Goal: Answer question/provide support

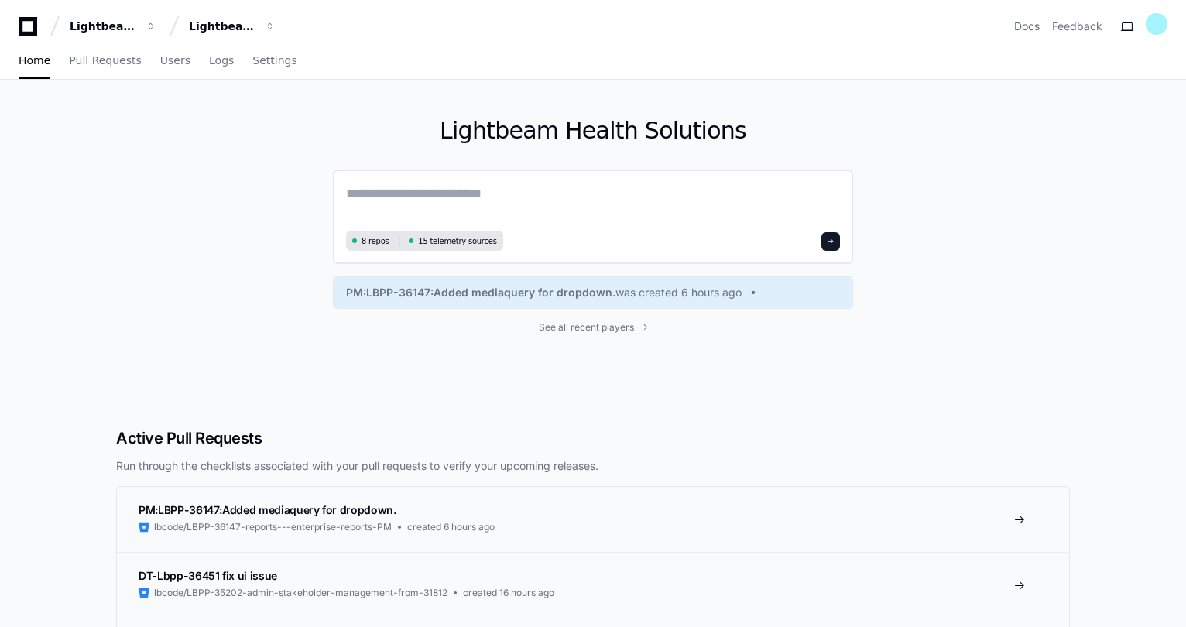
click at [424, 204] on textarea at bounding box center [593, 204] width 494 height 43
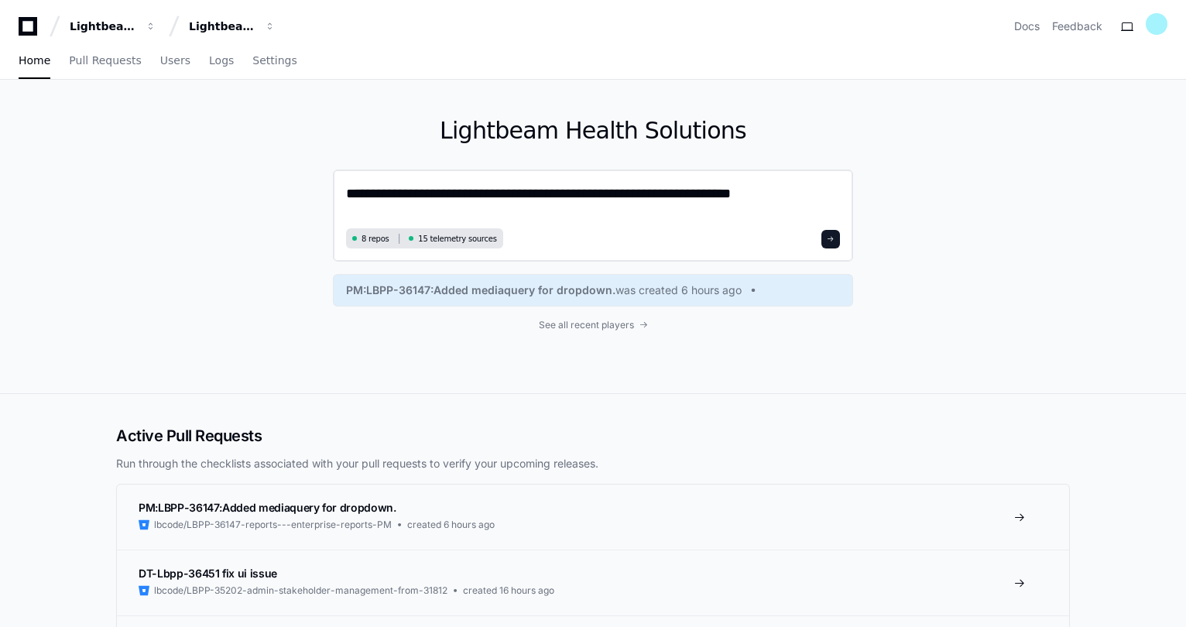
type textarea "**********"
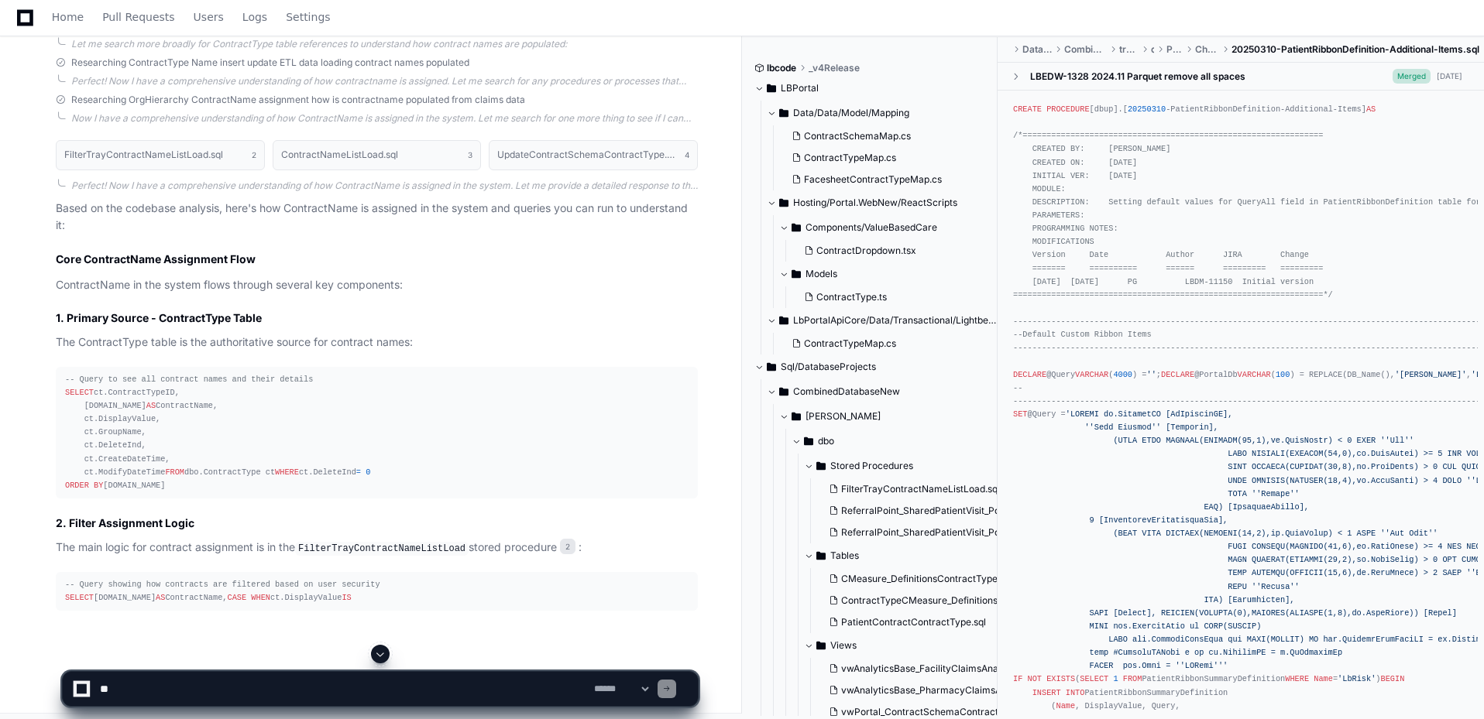
scroll to position [513, 0]
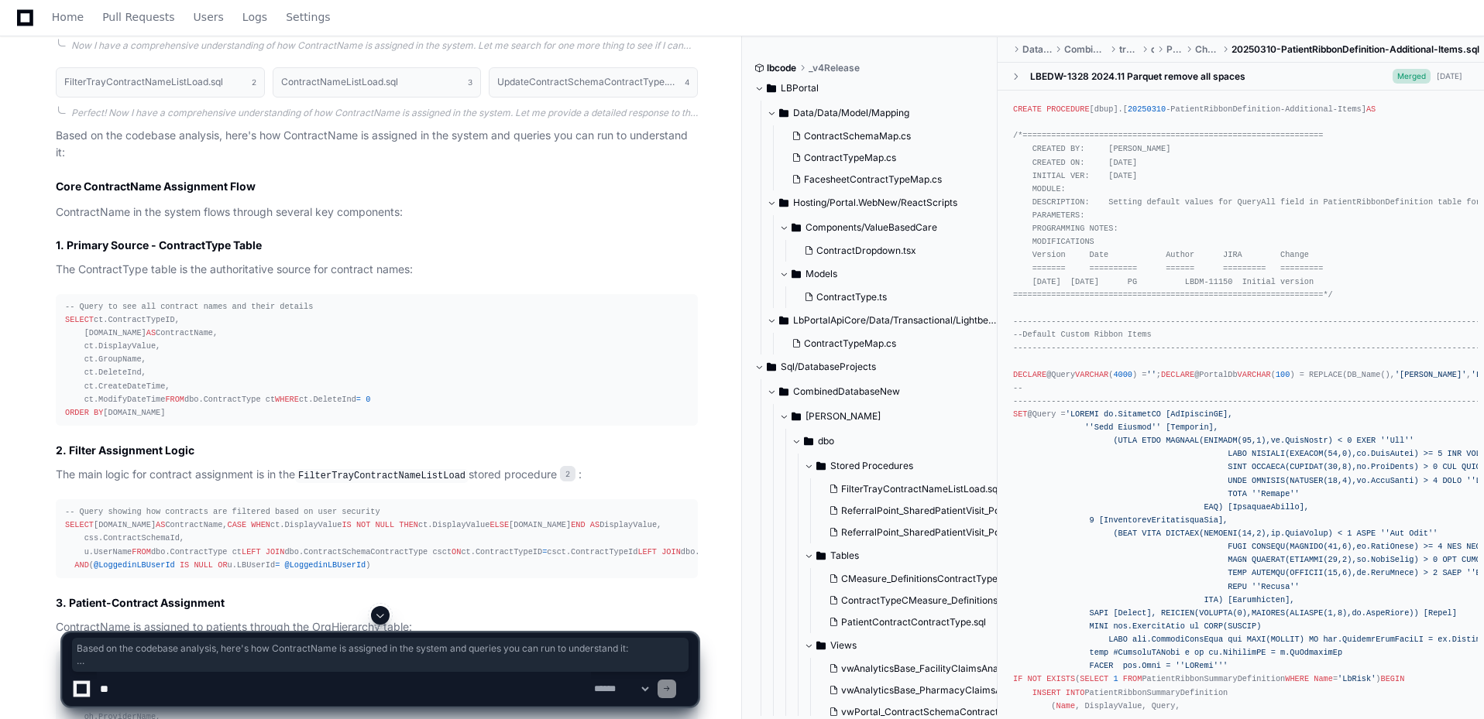
click at [219, 420] on div "-- Query to see all contract names and their details SELECT ct.ContractTypeID, …" at bounding box center [376, 359] width 623 height 119
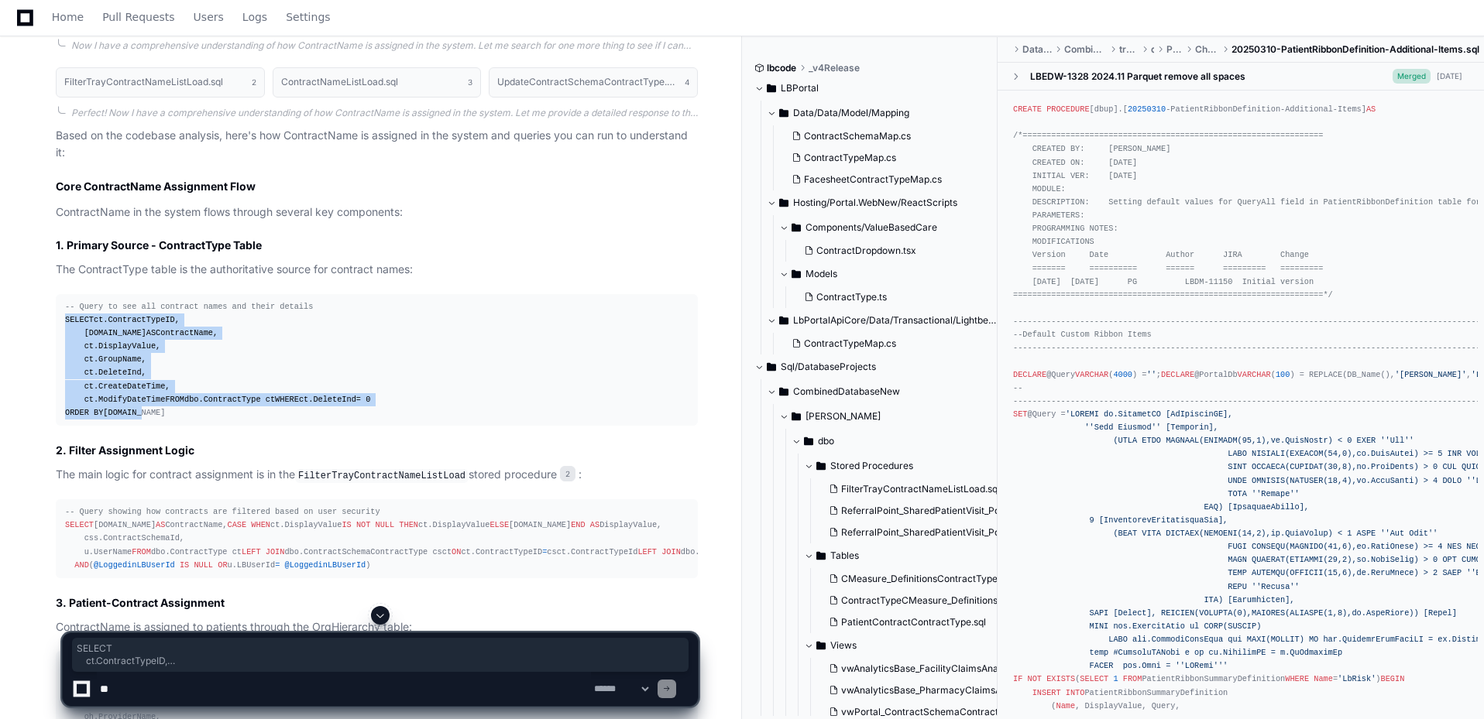
drag, startPoint x: 166, startPoint y: 453, endPoint x: 51, endPoint y: 322, distance: 173.9
click at [51, 322] on div "FilterTrayContractNameListLoad.sql 2 ContractNameListLoad.sql 3 UpdateContractS…" at bounding box center [361, 684] width 673 height 1252
copy div "SELECT ct.ContractTypeID, [DOMAIN_NAME] AS ContractName, ct.DisplayValue, ct.Gr…"
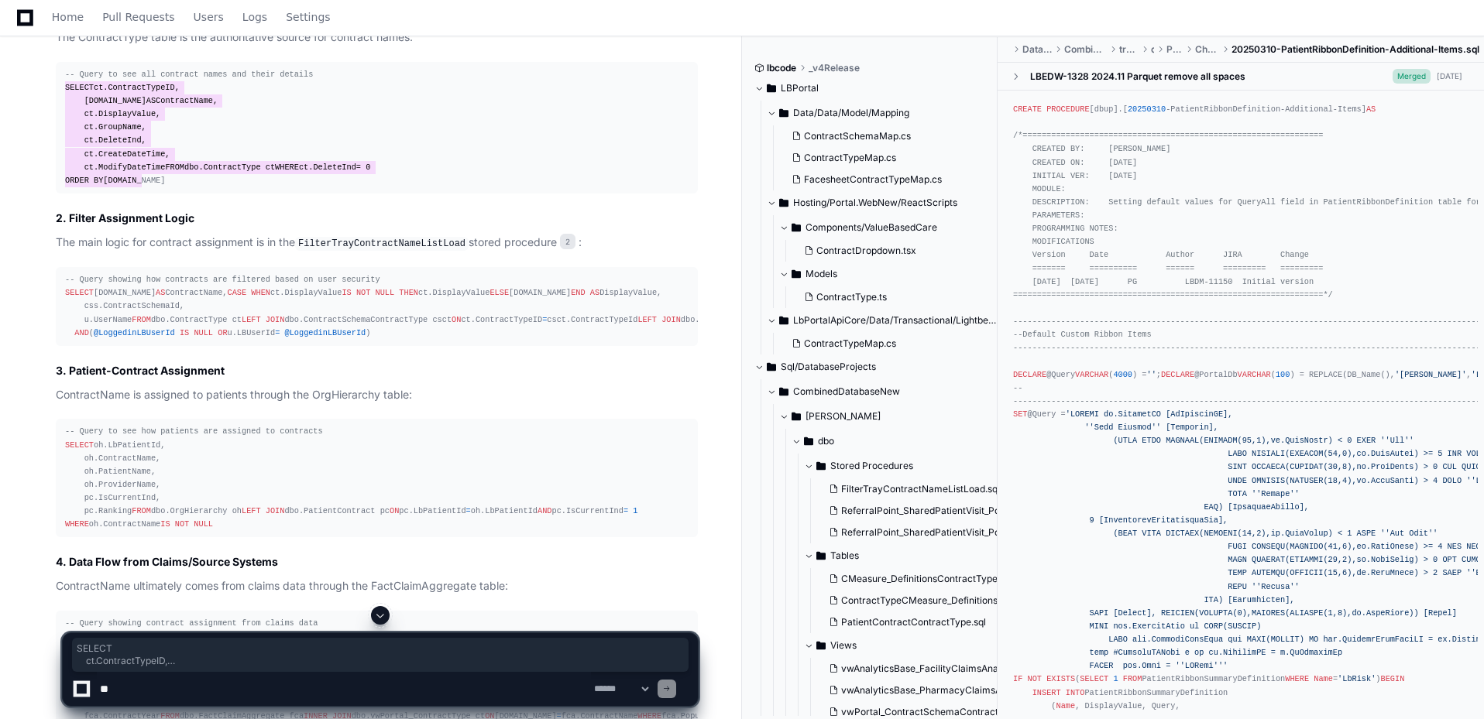
scroll to position [822, 0]
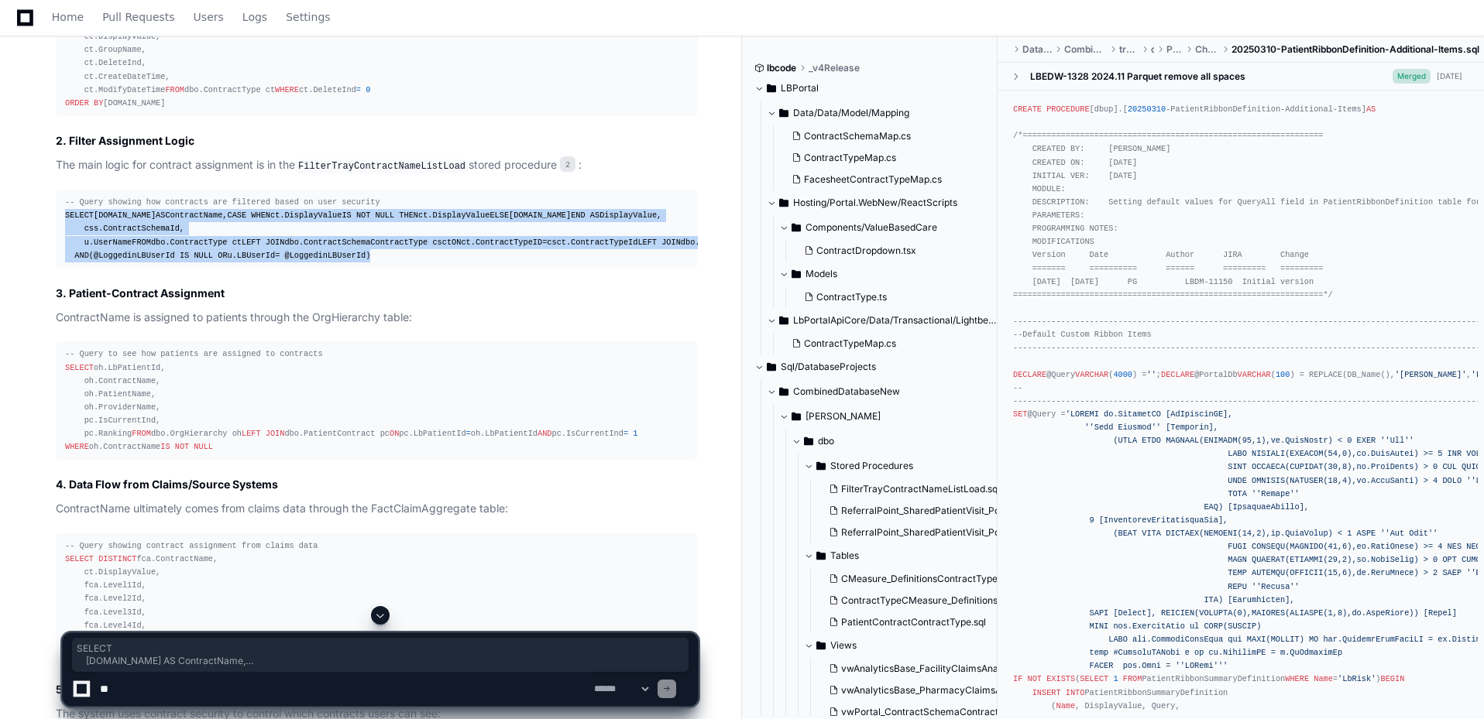
drag, startPoint x: 402, startPoint y: 405, endPoint x: 24, endPoint y: 253, distance: 407.2
click at [24, 253] on div "rwhite a minute ago almalbportaprod what query can I run to see how contractnam…" at bounding box center [371, 189] width 704 height 1694
copy div "SELECT [DOMAIN_NAME] AS ContractName, CASE WHEN ct.DisplayValue IS NOT NULL THE…"
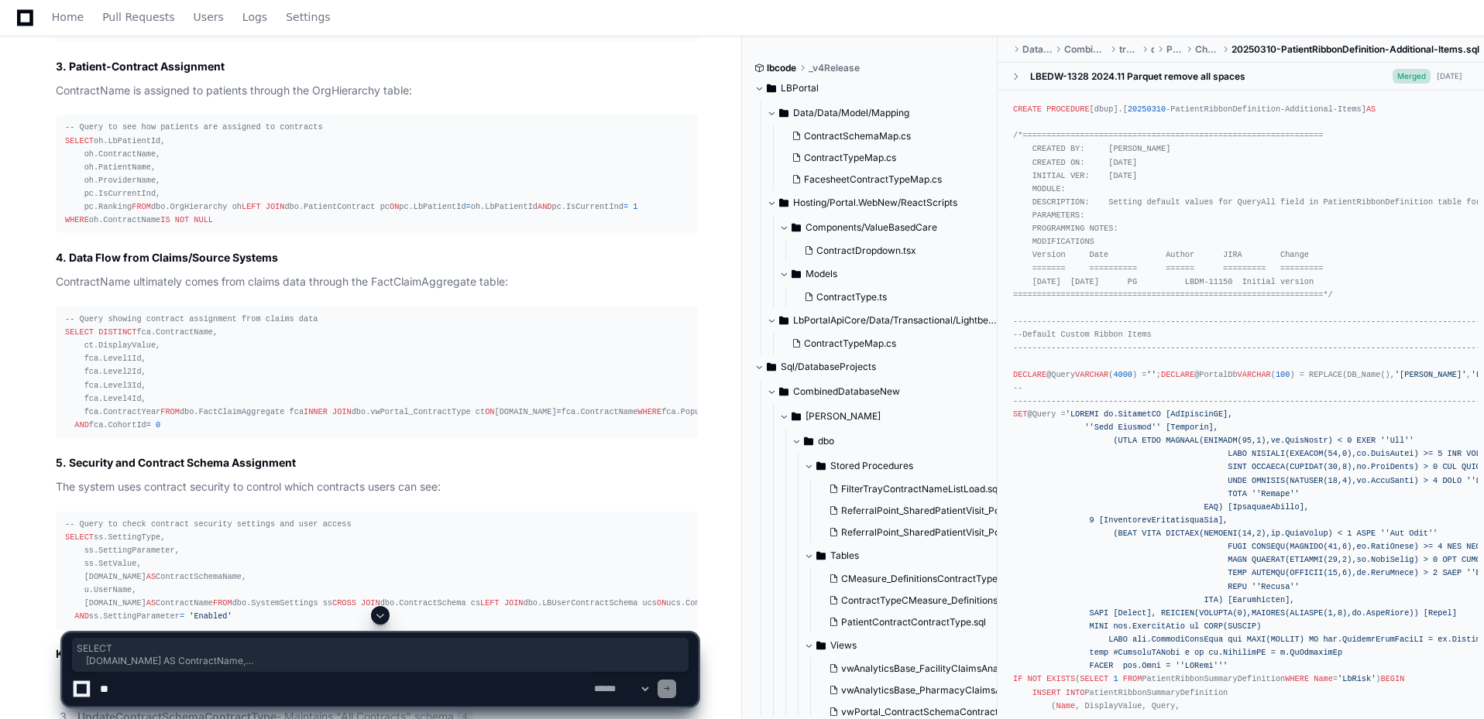
scroll to position [1055, 0]
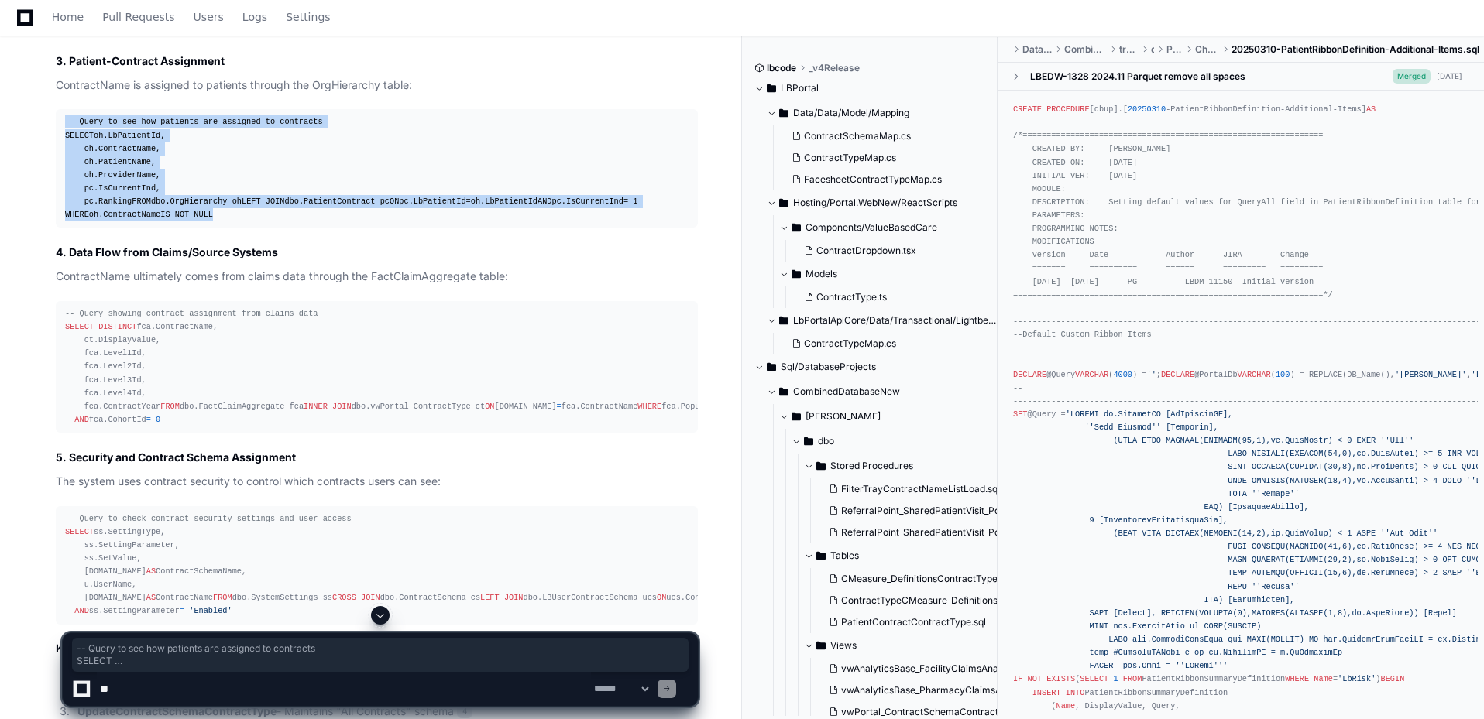
drag, startPoint x: 246, startPoint y: 417, endPoint x: 57, endPoint y: 273, distance: 237.6
click at [57, 228] on pre "-- Query to see how patients are assigned to contracts SELECT oh.LbPatientId, o…" at bounding box center [377, 168] width 642 height 118
copy div "-- Query to see how patients are assigned to contracts SELECT oh.LbPatientId, o…"
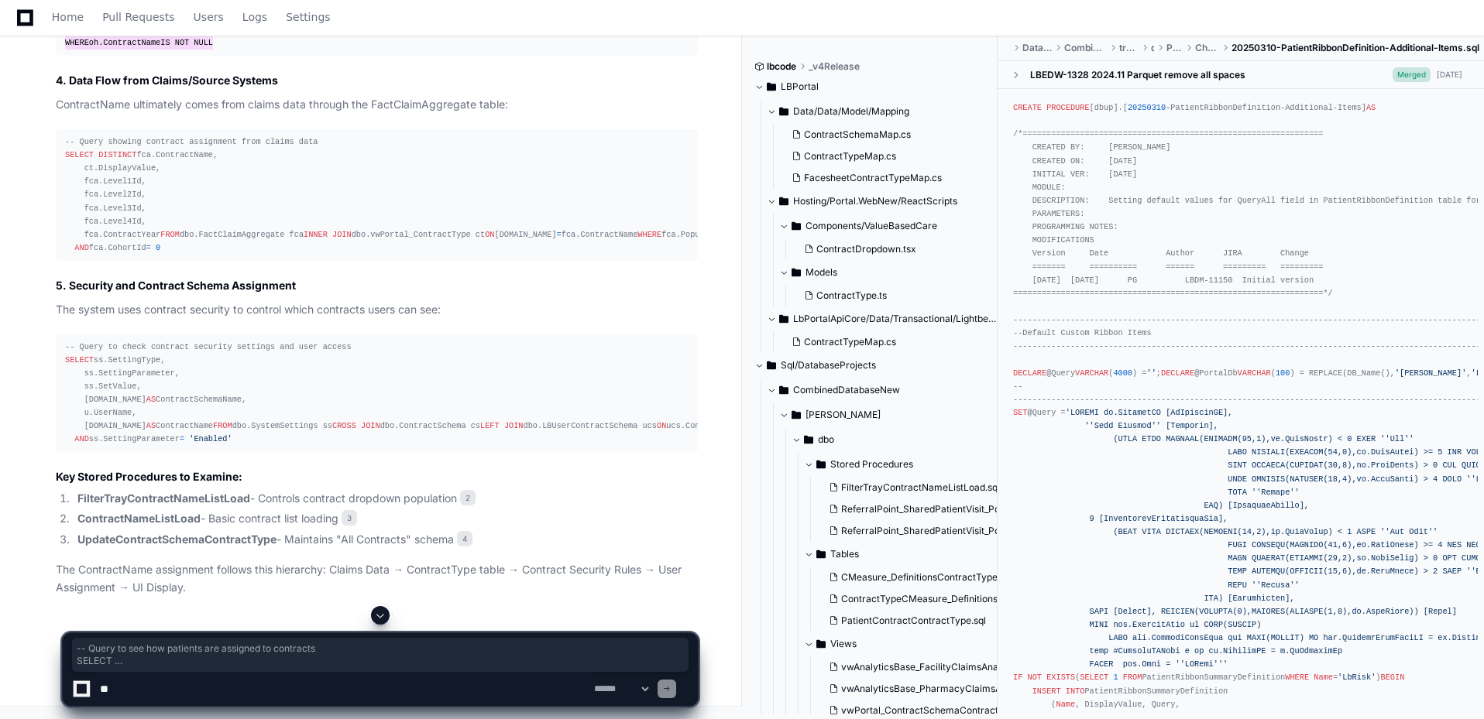
scroll to position [1287, 0]
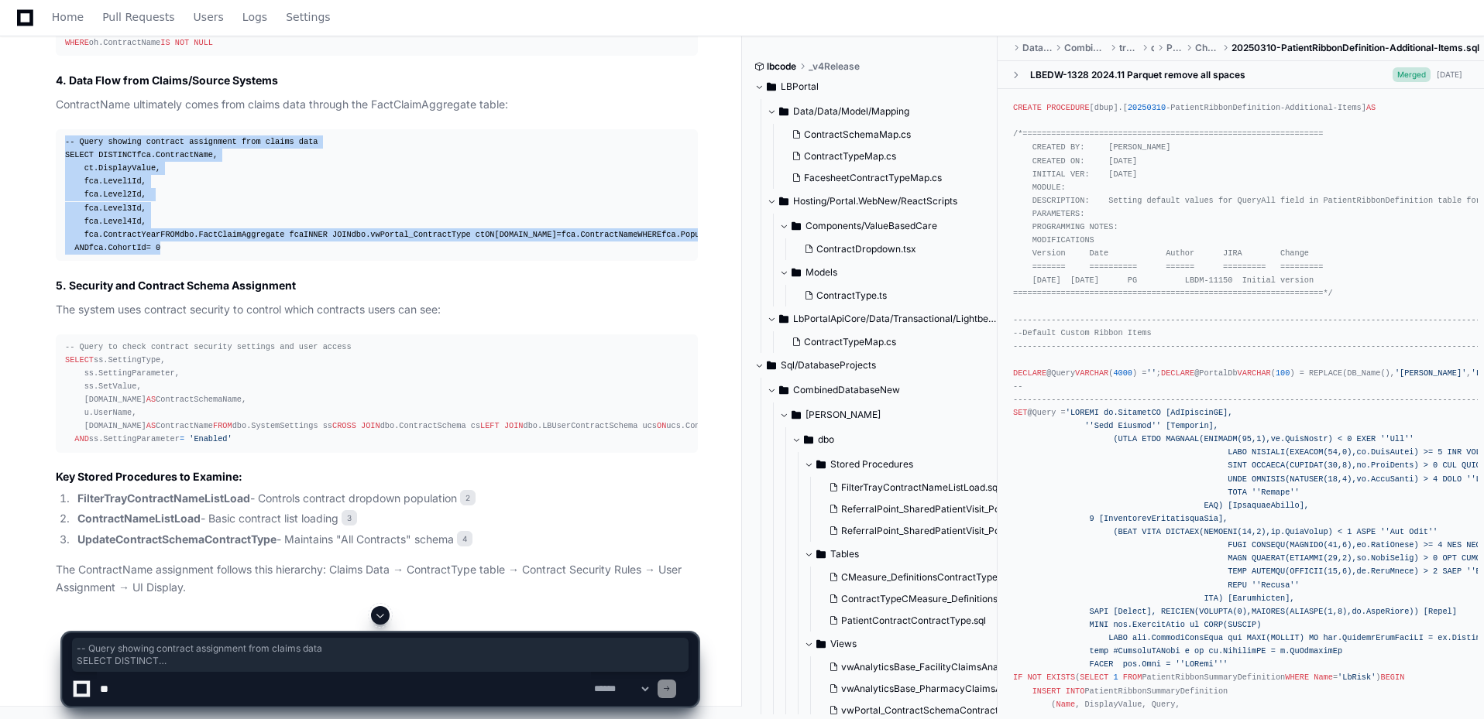
drag, startPoint x: 196, startPoint y: 430, endPoint x: 57, endPoint y: 280, distance: 204.9
click at [57, 261] on pre "-- Query showing contract assignment from claims data SELECT DISTINCT fca.Contr…" at bounding box center [377, 195] width 642 height 132
copy div "-- Query showing contract assignment from claims data SELECT DISTINCT fca.Contr…"
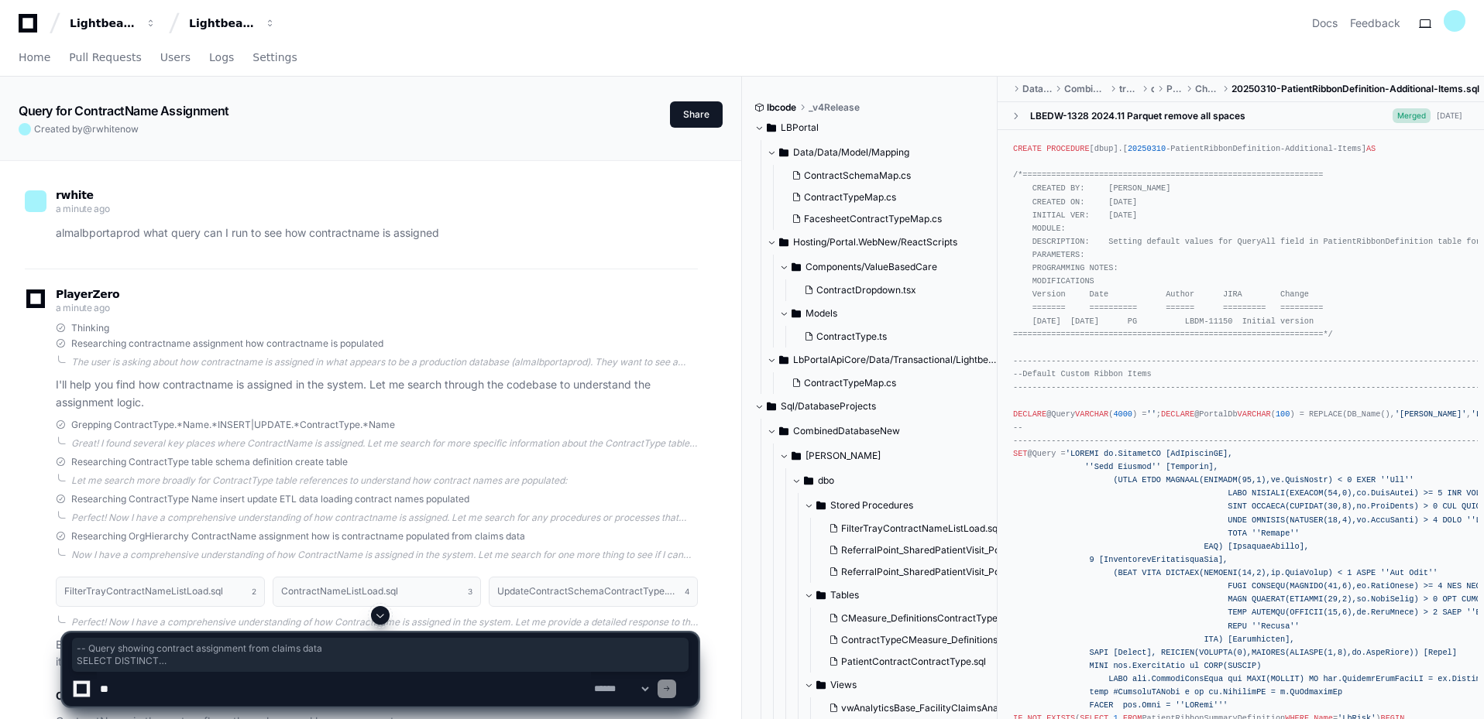
scroll to position [0, 0]
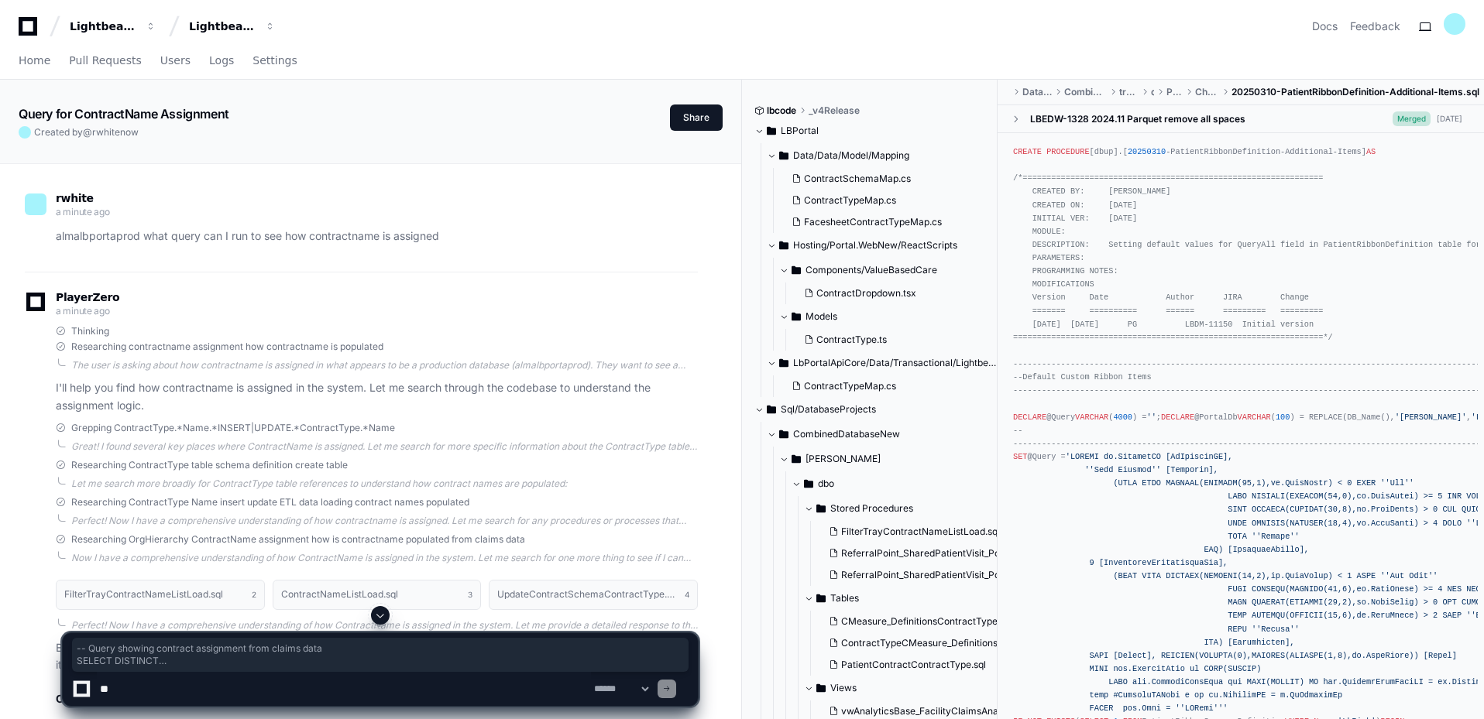
click at [299, 626] on textarea at bounding box center [344, 689] width 494 height 34
click at [365, 626] on textarea at bounding box center [344, 689] width 494 height 34
paste textarea "******"
type textarea "**********"
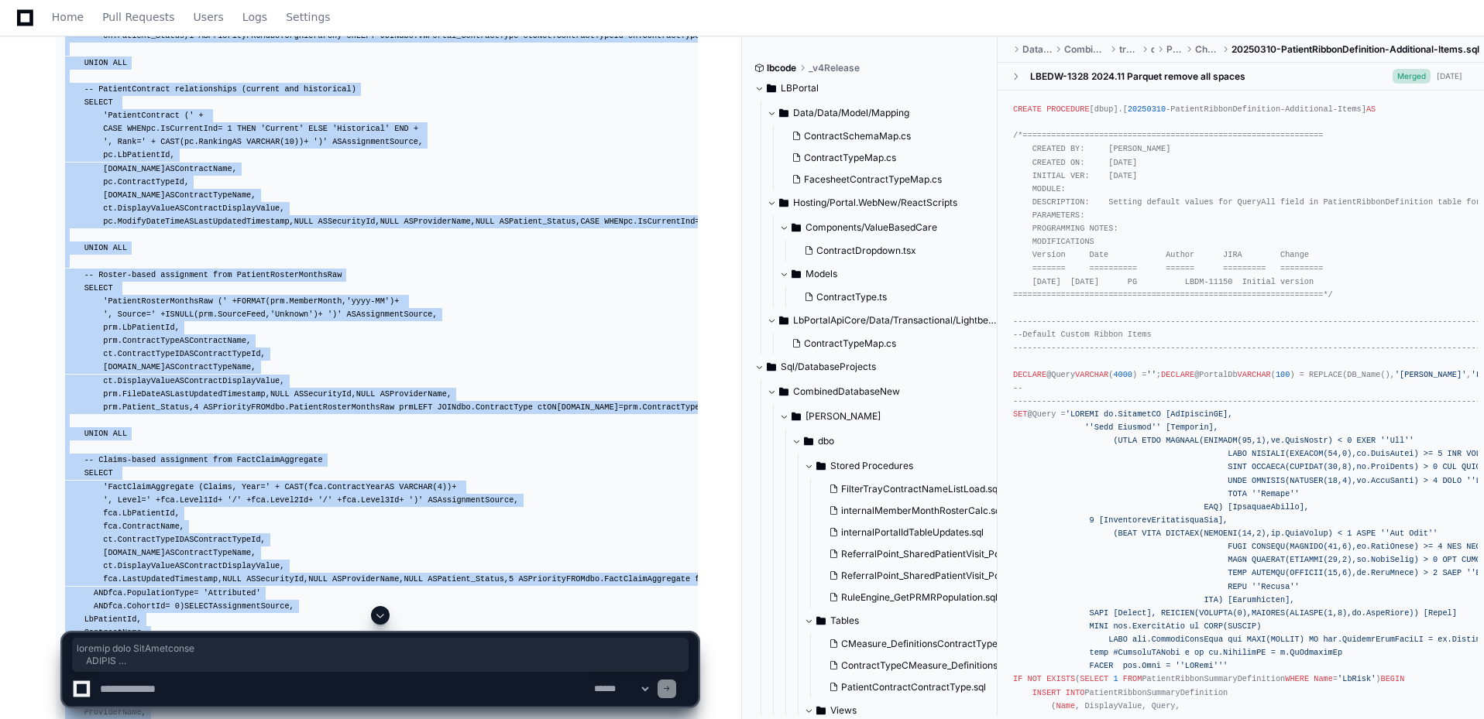
scroll to position [2534, 0]
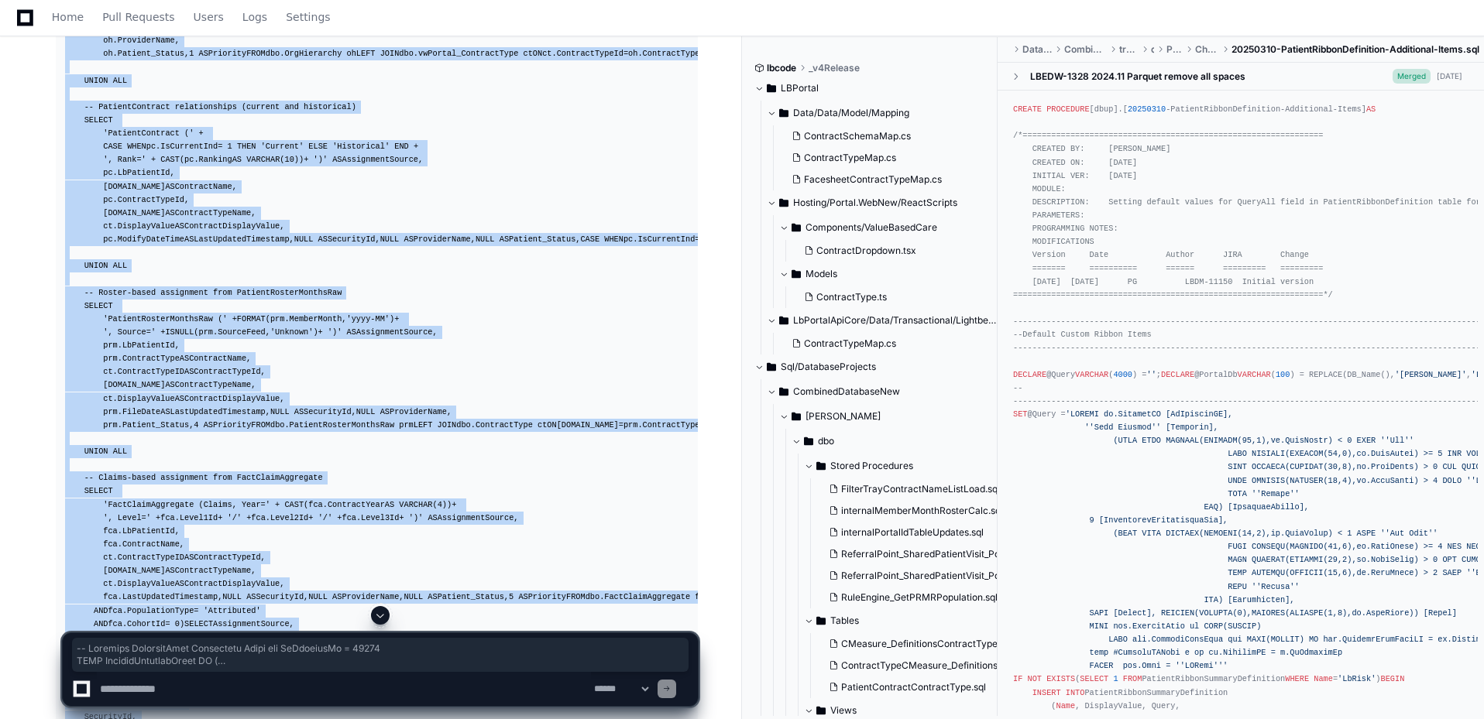
drag, startPoint x: 235, startPoint y: 401, endPoint x: 65, endPoint y: 244, distance: 231.8
click at [65, 244] on pre "-- Complete ContractName Assignment Trace for LbPatientId = 10950 WITH PatientC…" at bounding box center [377, 571] width 642 height 1378
copy div "-- Complete ContractName Assignment Trace for LbPatientId = 10950 WITH PatientC…"
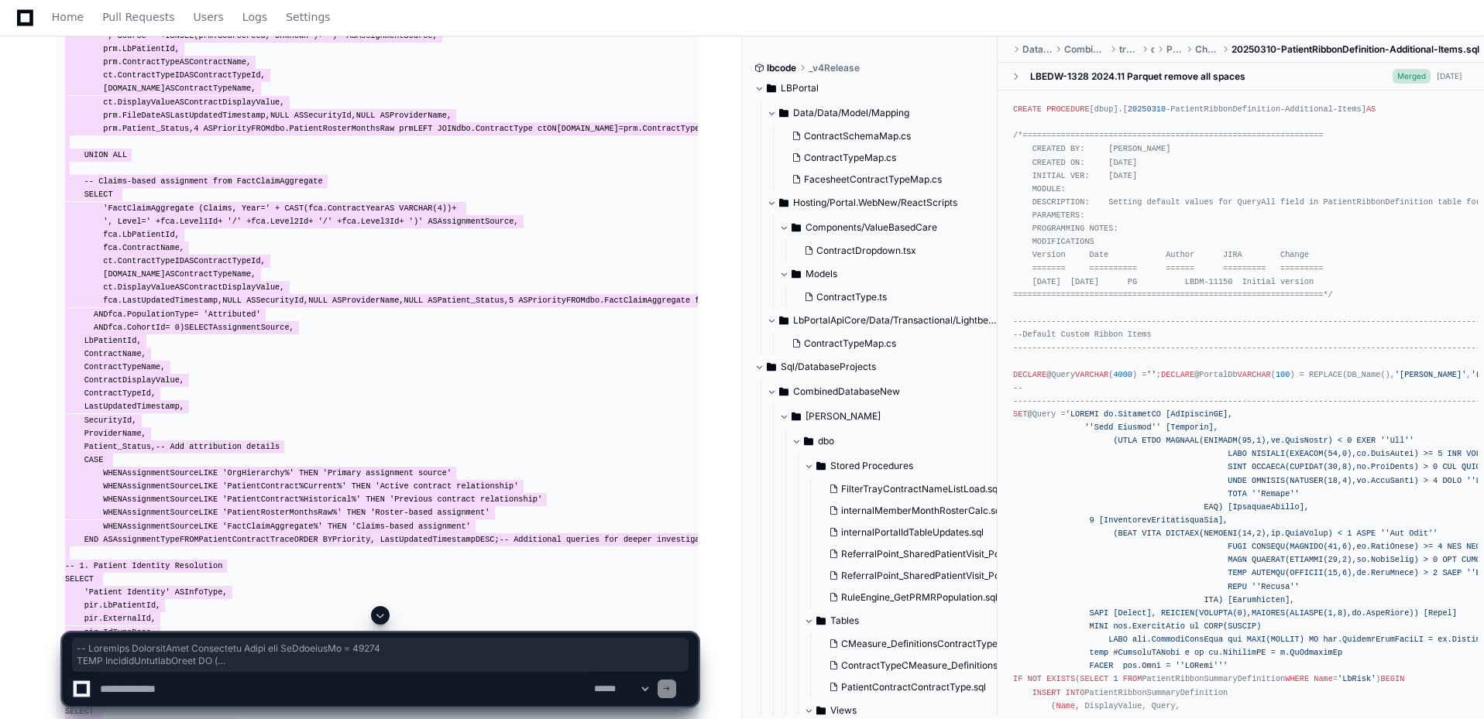
scroll to position [2998, 0]
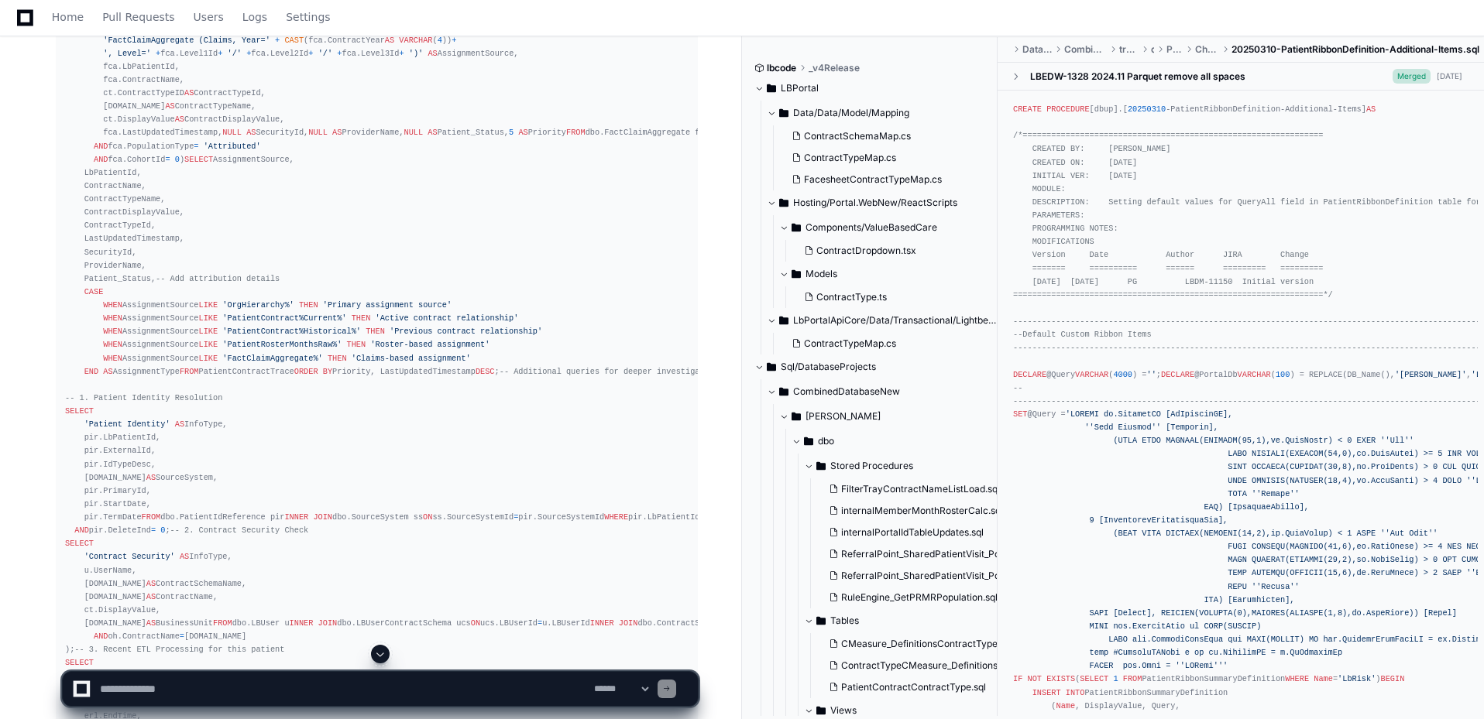
click at [280, 626] on textarea at bounding box center [344, 689] width 494 height 34
paste textarea "**********"
type textarea "**********"
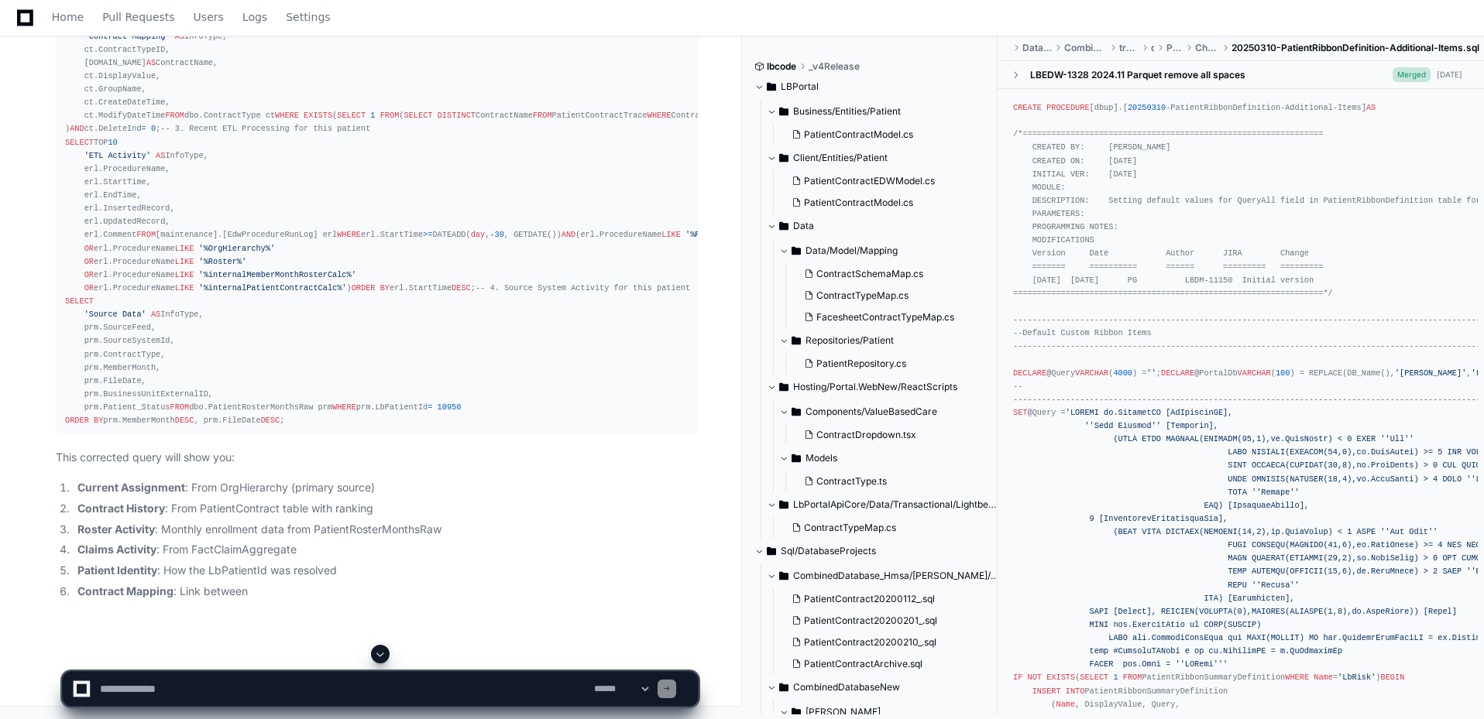
scroll to position [7674, 0]
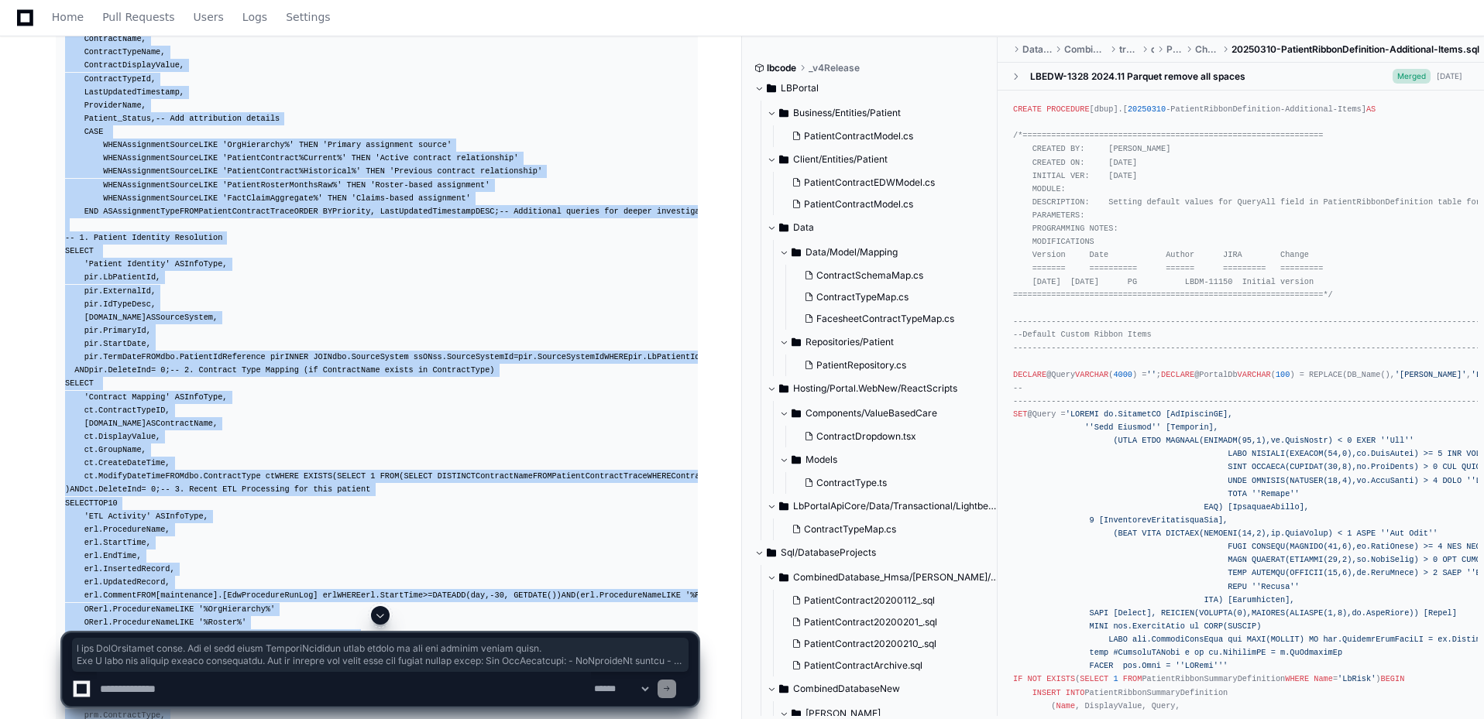
scroll to position [5429, 0]
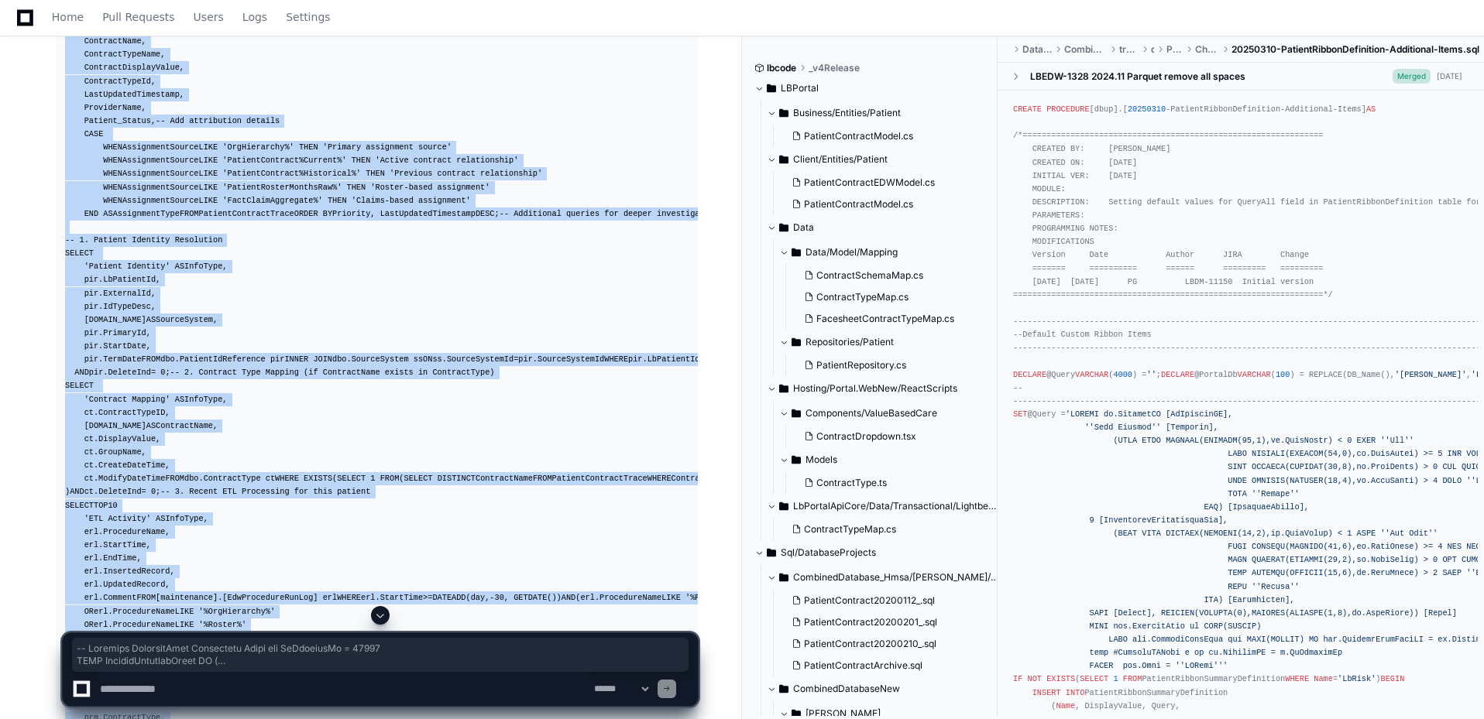
drag, startPoint x: 292, startPoint y: 420, endPoint x: 60, endPoint y: 504, distance: 246.2
click at [60, 504] on pre "-- Complete ContractName Assignment Trace for LbPatientId = 10950 WITH PatientC…" at bounding box center [377, 100] width 642 height 1391
copy div "-- Complete ContractName Assignment Trace for LbPatientId = 10950 WITH PatientC…"
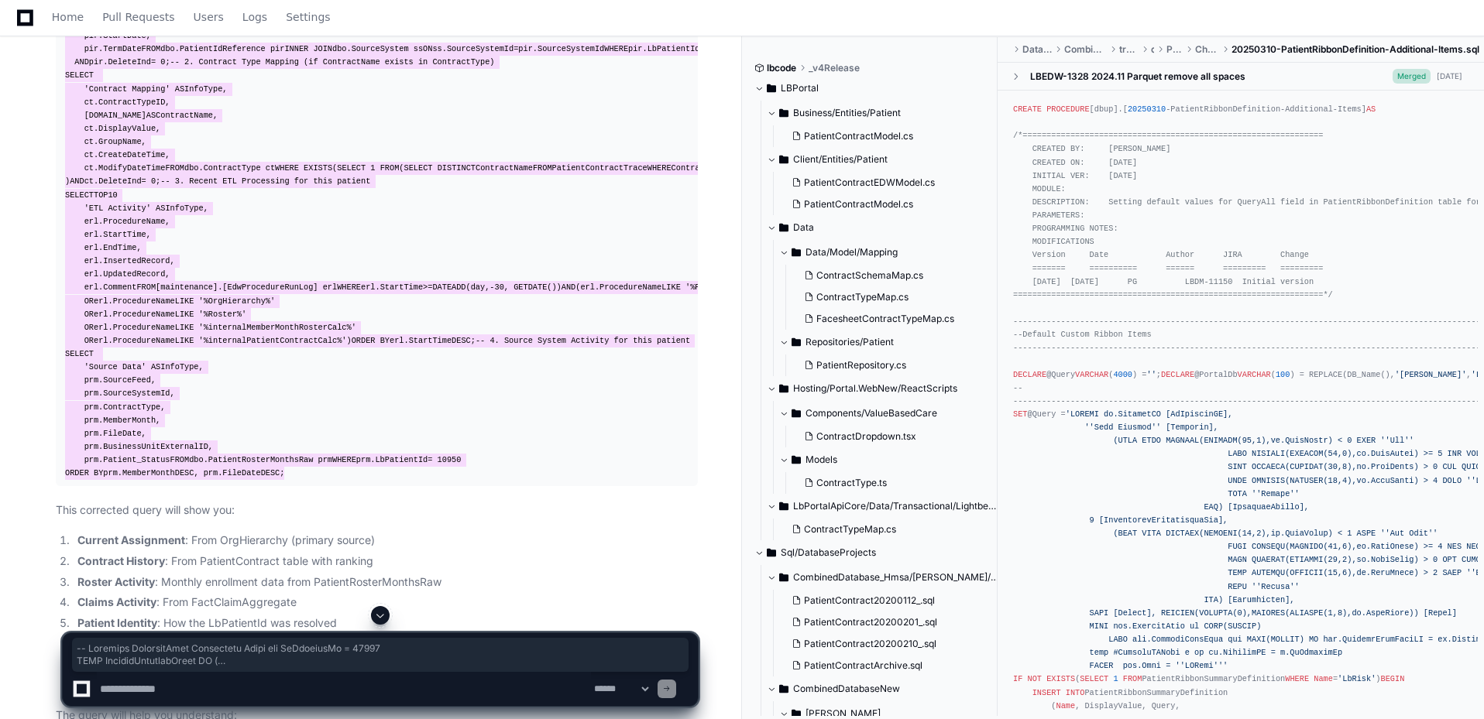
scroll to position [6048, 0]
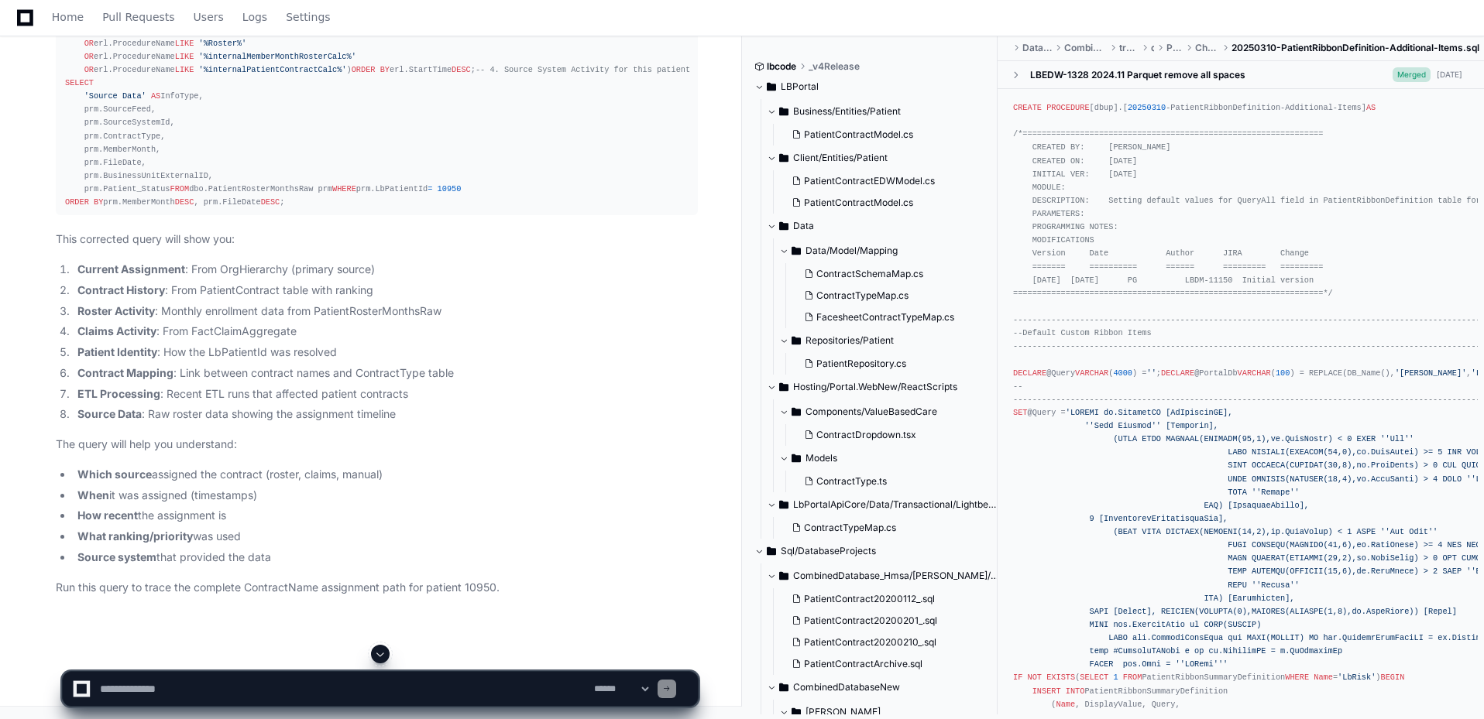
click at [205, 626] on textarea at bounding box center [344, 689] width 494 height 34
paste textarea "**********"
type textarea "**********"
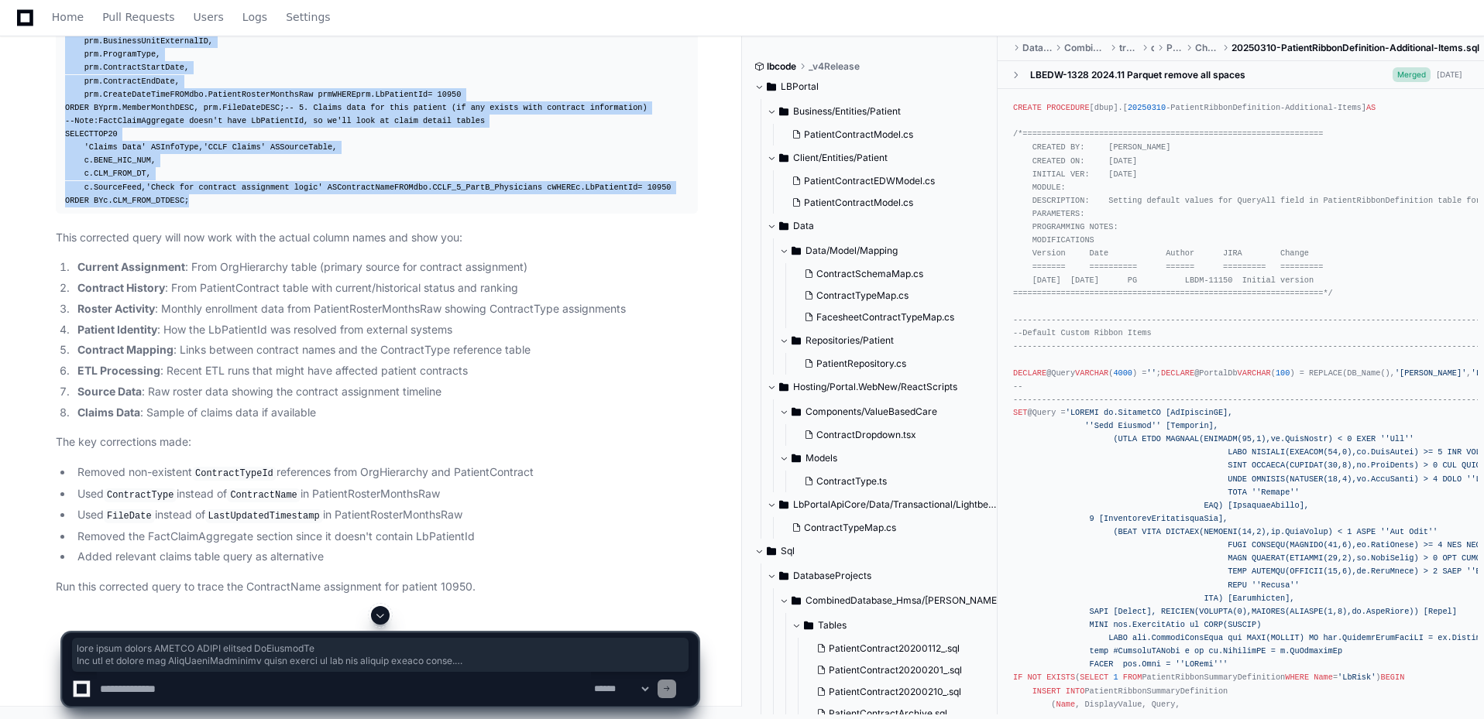
scroll to position [8712, 0]
drag, startPoint x: 248, startPoint y: 203, endPoint x: 53, endPoint y: 259, distance: 203.1
copy div "-- Complete ContractName Assignment Trace for LbPatientId = 10950 WITH PatientC…"
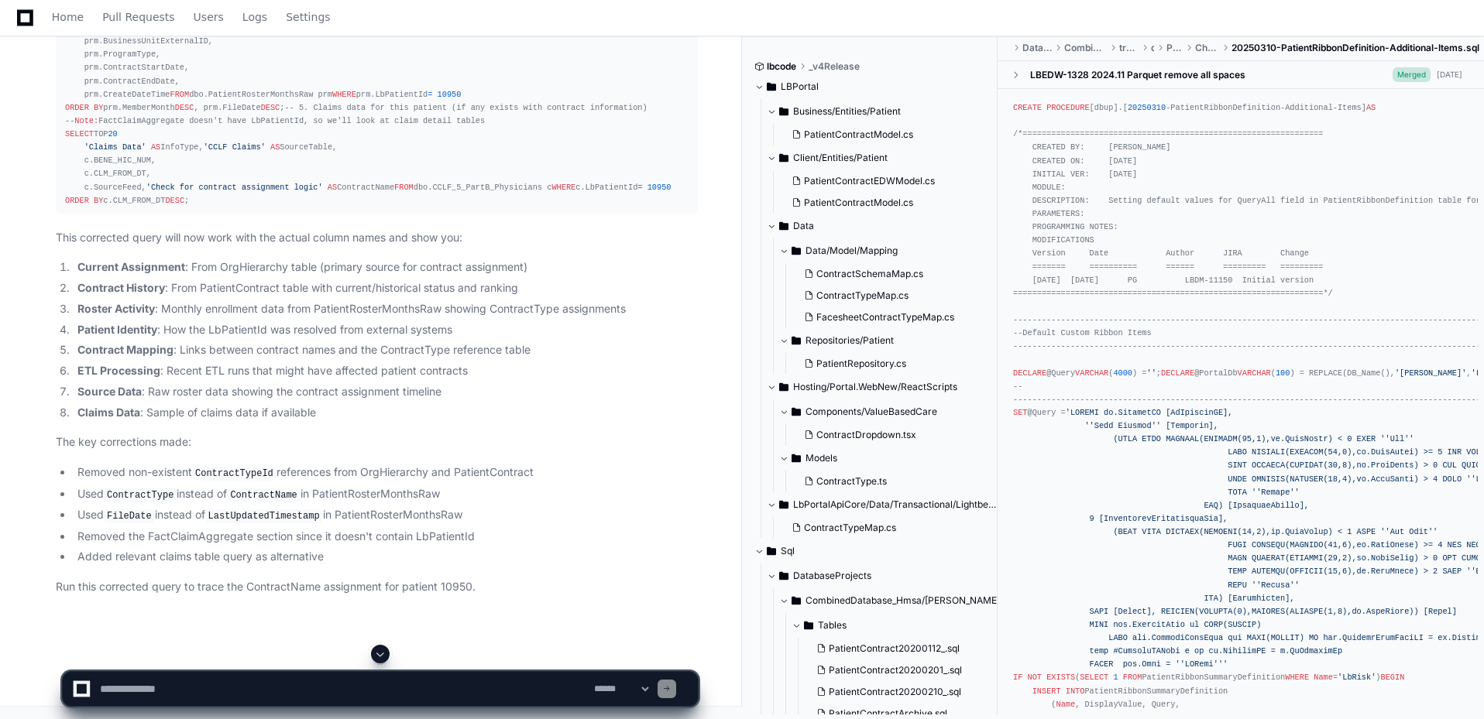
scroll to position [9021, 0]
click at [169, 626] on textarea at bounding box center [344, 689] width 494 height 34
paste textarea "**********"
type textarea "**********"
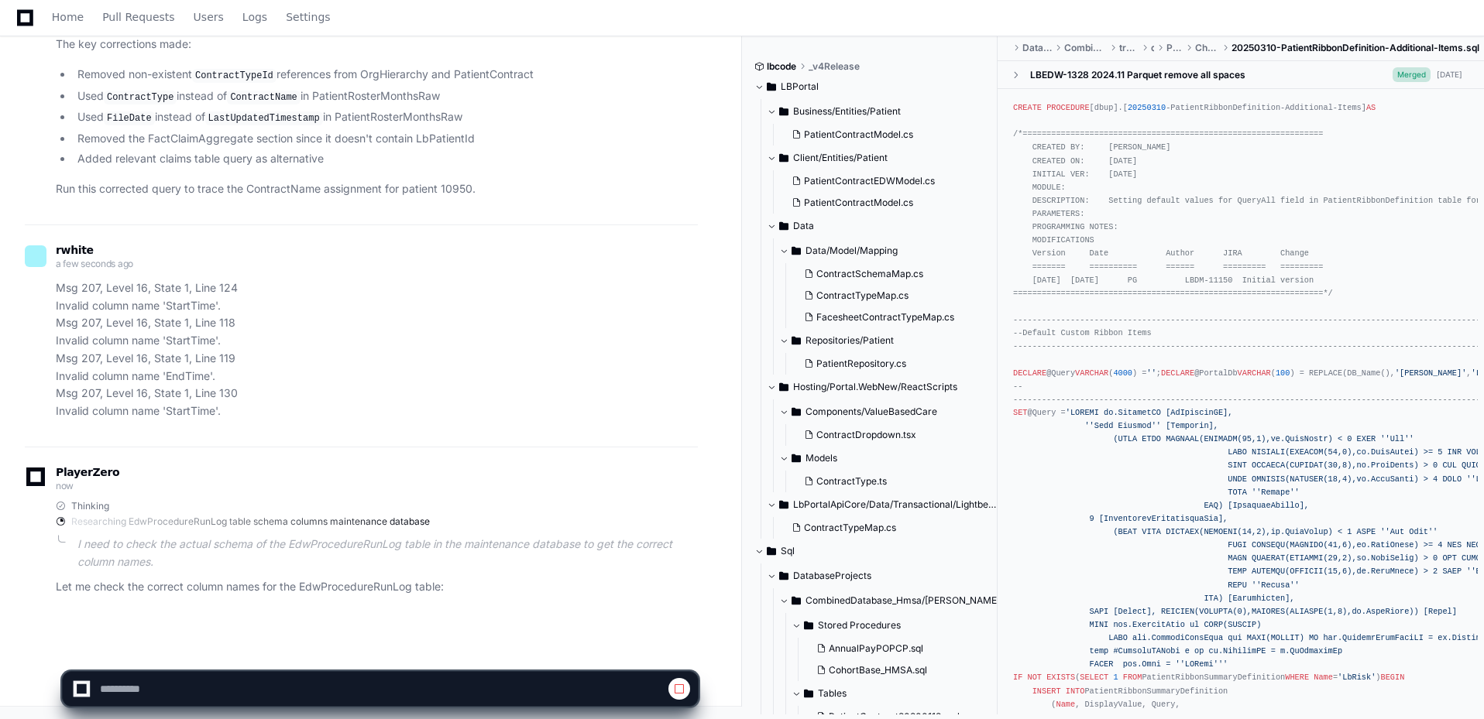
scroll to position [11278, 0]
